Goal: Navigation & Orientation: Understand site structure

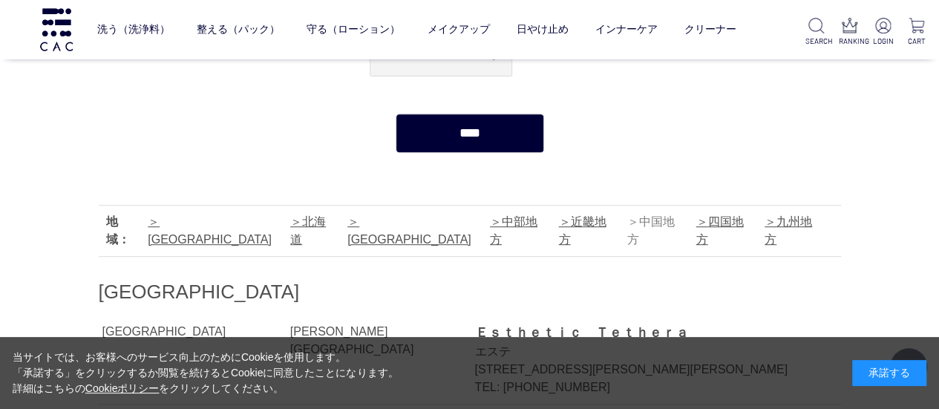
scroll to position [297, 0]
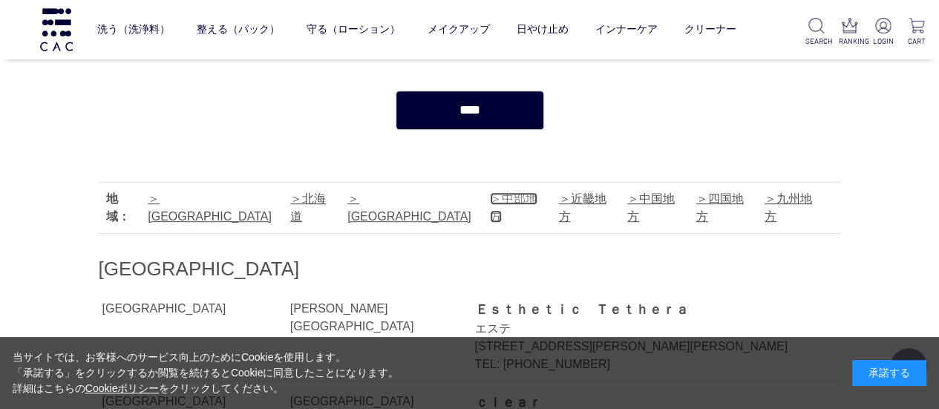
click at [490, 201] on link "中部地方" at bounding box center [513, 207] width 47 height 30
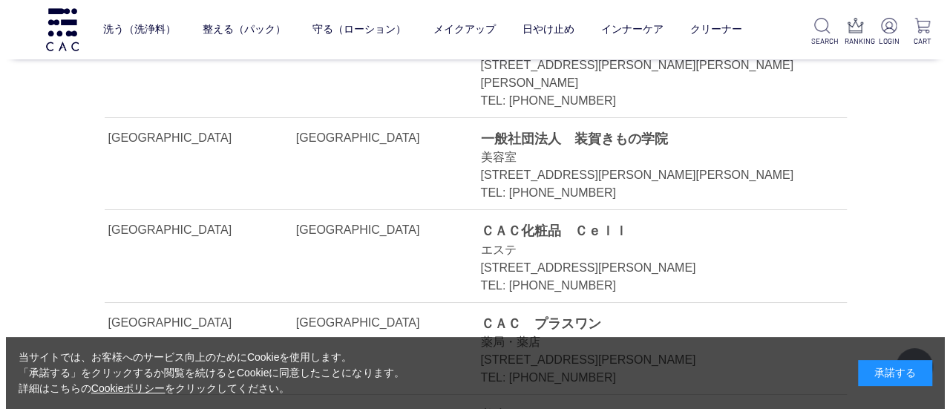
scroll to position [13502, 0]
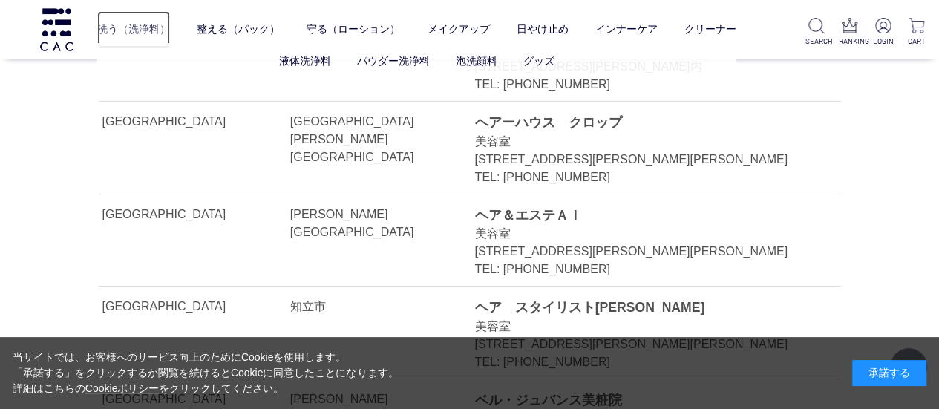
click at [160, 29] on link "洗う（洗浄料）" at bounding box center [133, 29] width 73 height 37
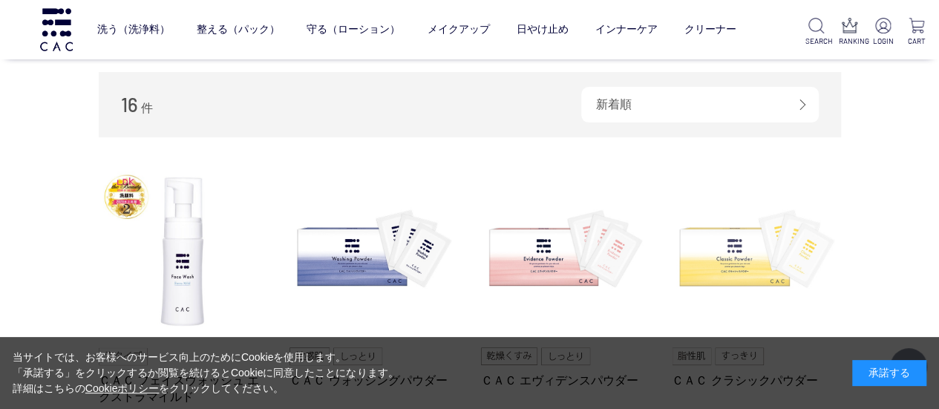
scroll to position [297, 0]
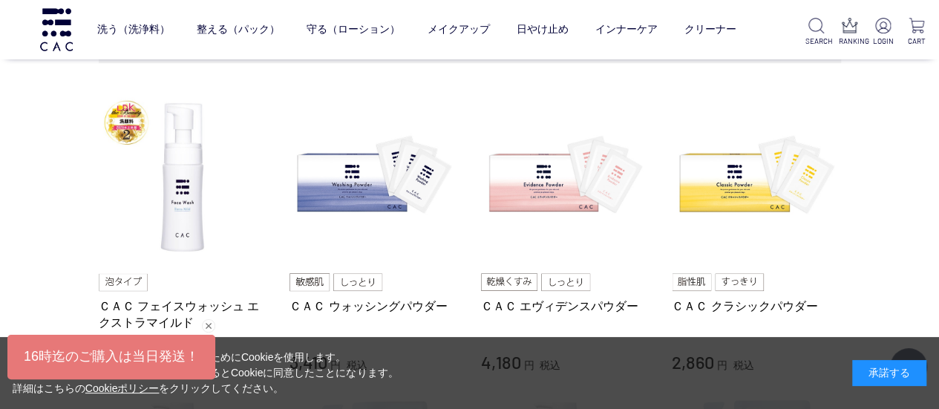
click at [206, 324] on div "閉じる" at bounding box center [208, 325] width 13 height 13
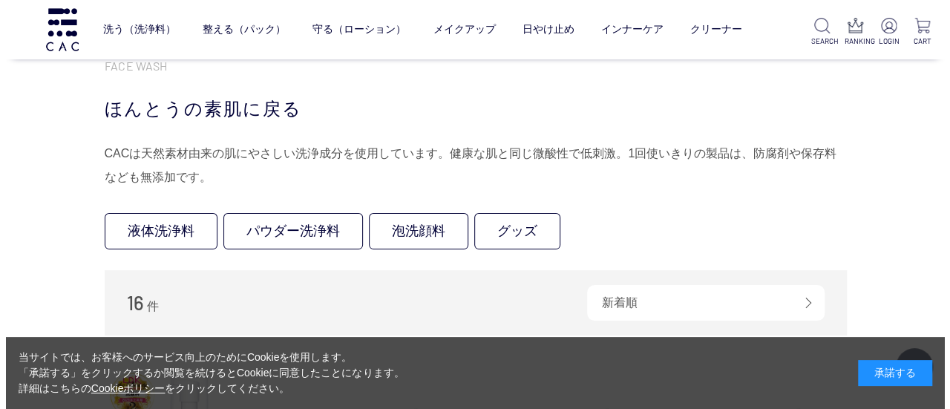
scroll to position [0, 0]
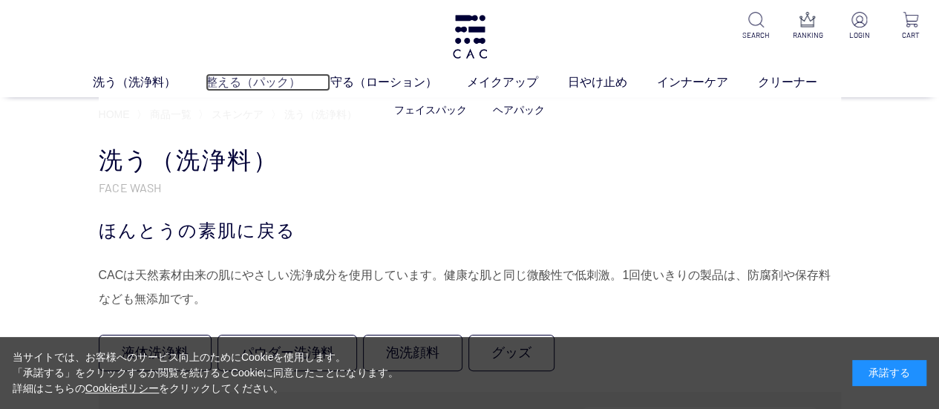
click at [260, 76] on link "整える（パック）" at bounding box center [268, 82] width 125 height 18
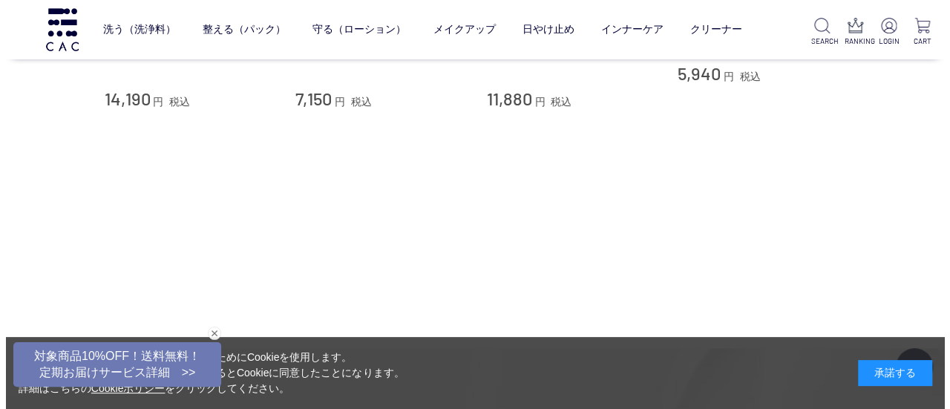
scroll to position [816, 0]
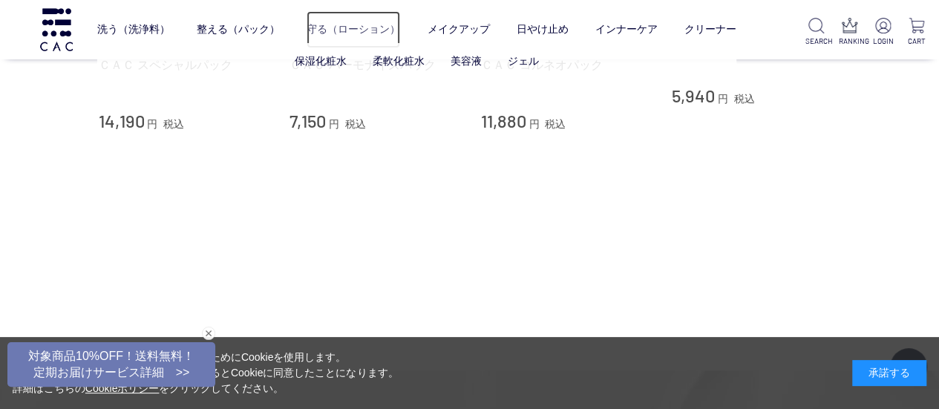
click at [344, 26] on link "守る（ローション）" at bounding box center [352, 29] width 93 height 37
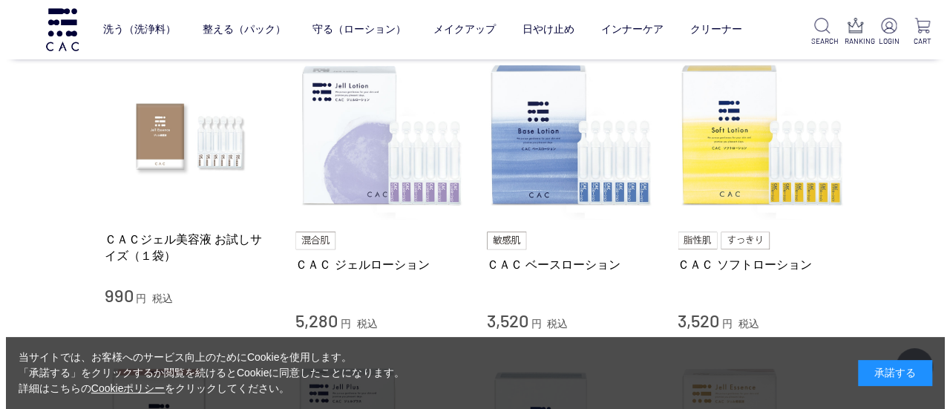
scroll to position [74, 0]
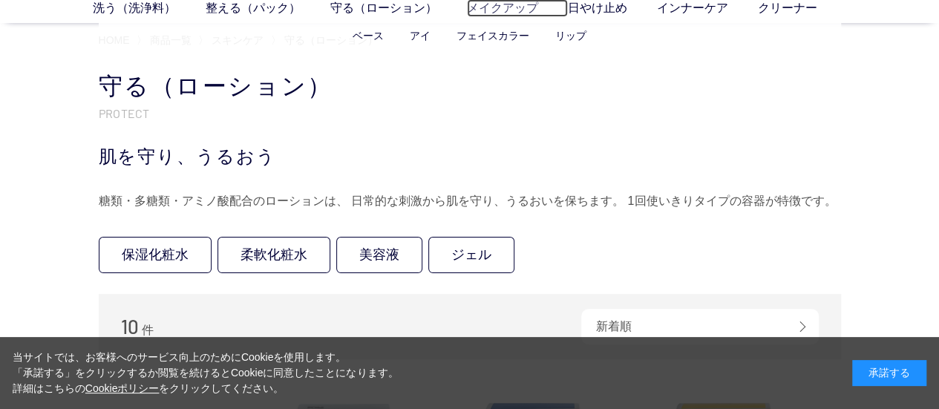
click at [508, 8] on link "メイクアップ" at bounding box center [517, 8] width 101 height 18
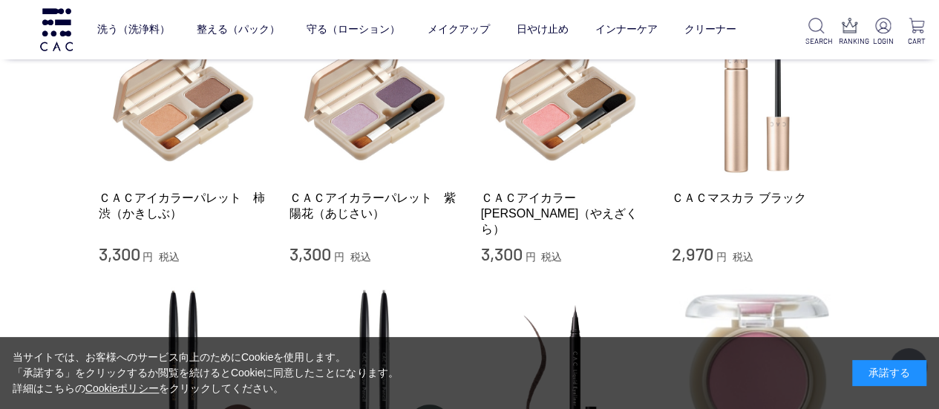
scroll to position [1039, 0]
